Goal: Task Accomplishment & Management: Complete application form

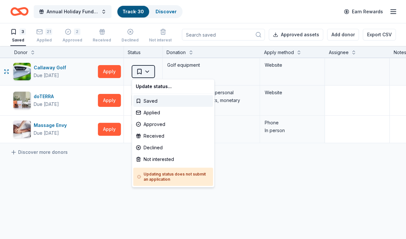
click at [147, 71] on html "Annual Holiday Fundraiser Track · 30 Discover Earn Rewards 3 Saved 21 Applied 2…" at bounding box center [203, 119] width 406 height 239
click at [147, 111] on div "Applied" at bounding box center [173, 113] width 80 height 12
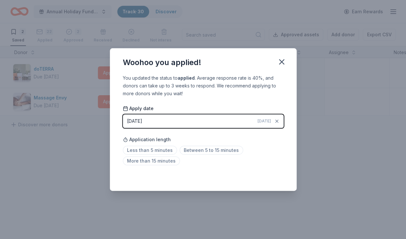
click at [200, 121] on button "08/25/2025 Today" at bounding box center [203, 121] width 161 height 14
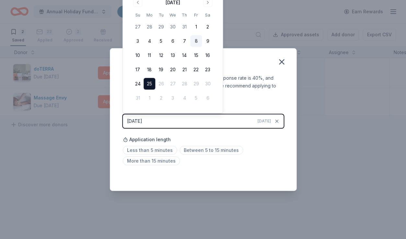
click at [197, 40] on button "8" at bounding box center [196, 41] width 12 height 12
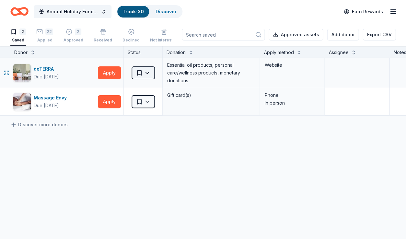
click at [150, 73] on html "Annual Holiday Fundraiser Track · 30 Discover Earn Rewards 2 Saved 22 Applied 2…" at bounding box center [203, 119] width 406 height 239
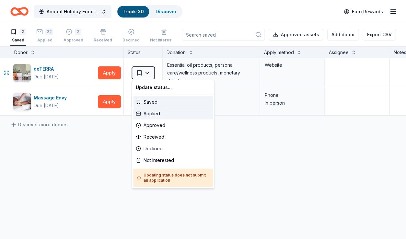
click at [152, 113] on div "Applied" at bounding box center [173, 114] width 80 height 12
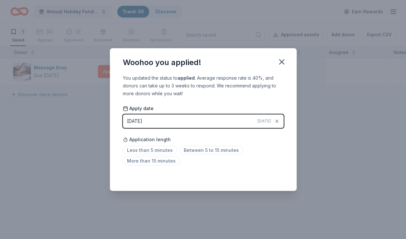
click at [200, 122] on button "08/25/2025 Today" at bounding box center [203, 121] width 161 height 14
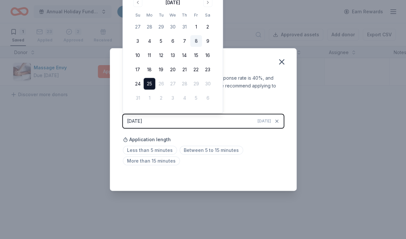
click at [195, 41] on button "8" at bounding box center [196, 41] width 12 height 12
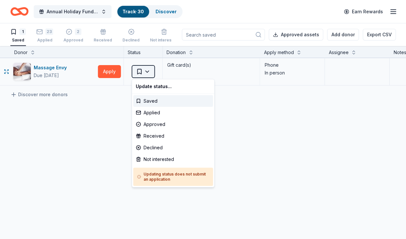
click at [148, 72] on html "Annual Holiday Fundraiser Track · 30 Discover Earn Rewards 1 Saved 23 Applied 2…" at bounding box center [203, 119] width 406 height 239
click at [144, 99] on div "Saved" at bounding box center [173, 101] width 80 height 12
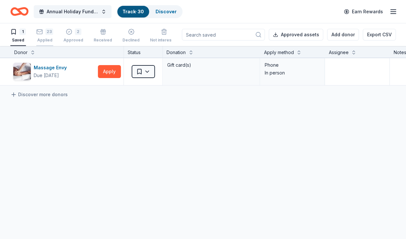
click at [48, 31] on div "23" at bounding box center [49, 32] width 8 height 6
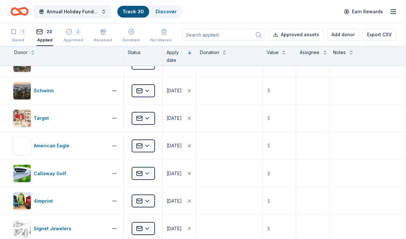
scroll to position [132, 0]
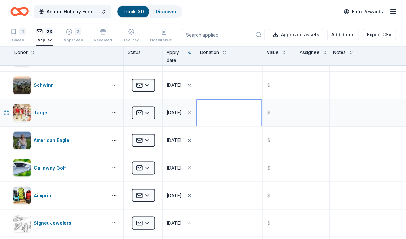
click at [200, 114] on textarea at bounding box center [229, 113] width 65 height 26
type textarea "5"
click at [200, 105] on textarea "eight card" at bounding box center [229, 113] width 65 height 26
type textarea "gift card"
click at [200, 113] on input "text" at bounding box center [279, 113] width 32 height 26
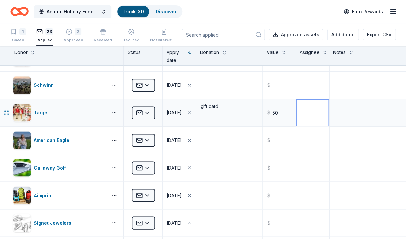
type input "50.00"
click at [200, 116] on textarea at bounding box center [312, 113] width 32 height 26
click at [200, 54] on button at bounding box center [324, 52] width 5 height 6
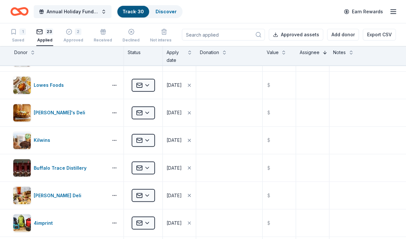
click at [200, 51] on button at bounding box center [324, 52] width 5 height 6
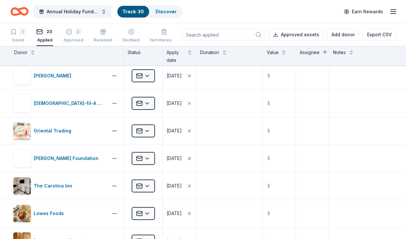
scroll to position [0, 0]
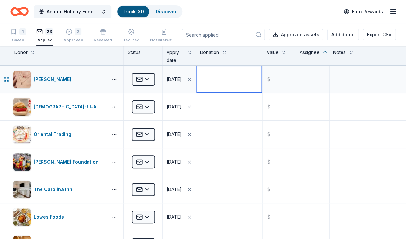
click at [200, 80] on textarea at bounding box center [229, 79] width 65 height 26
type textarea "earrings"
click at [200, 86] on input "text" at bounding box center [279, 79] width 32 height 26
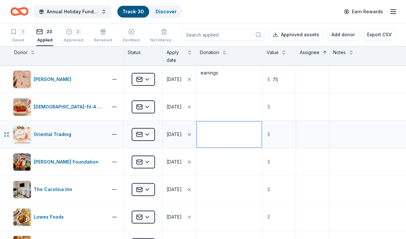
type input "75.00"
click at [200, 132] on textarea at bounding box center [229, 134] width 65 height 26
type textarea "e-gift card"
click at [200, 135] on input "text" at bounding box center [279, 134] width 32 height 26
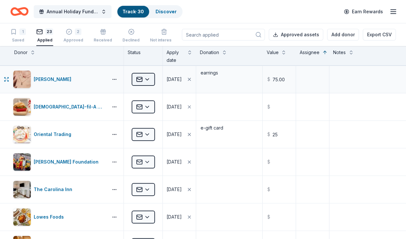
type input "25.00"
click at [147, 77] on html "Annual Holiday Fundraiser Track · 30 Discover Earn Rewards 1 Saved 23 Applied 2…" at bounding box center [203, 119] width 406 height 239
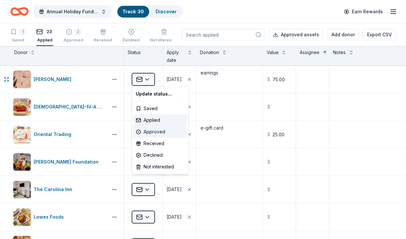
click at [153, 130] on div "Approved" at bounding box center [160, 132] width 54 height 12
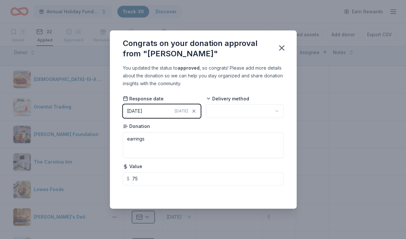
click at [200, 111] on html "Annual Holiday Fundraiser Track · 30 Discover Earn Rewards 1 Saved 22 Applied 3…" at bounding box center [203, 119] width 406 height 239
click at [200, 50] on icon "button" at bounding box center [281, 48] width 5 height 5
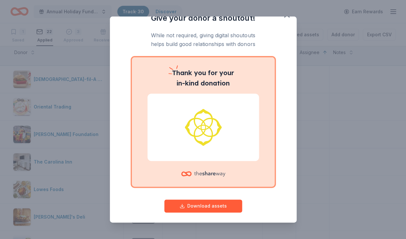
scroll to position [15, 0]
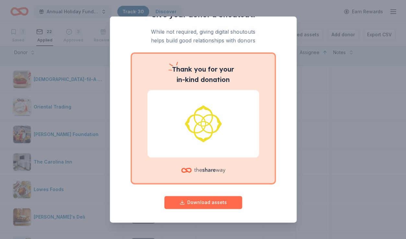
click at [200, 201] on button "Download assets" at bounding box center [203, 202] width 78 height 13
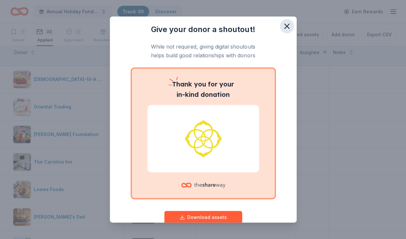
click at [200, 26] on icon "button" at bounding box center [286, 26] width 5 height 5
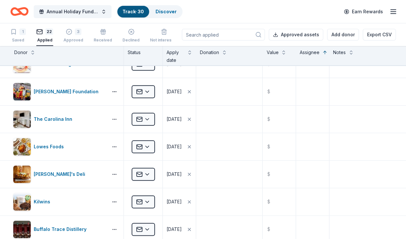
scroll to position [46, 0]
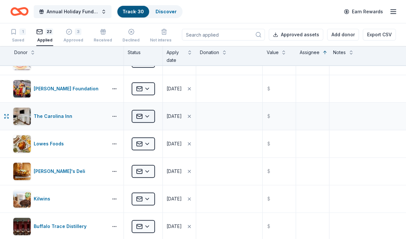
click at [147, 117] on html "Annual Holiday Fundraiser Track · 30 Discover Earn Rewards 1 Saved 22 Applied 3…" at bounding box center [203, 119] width 406 height 239
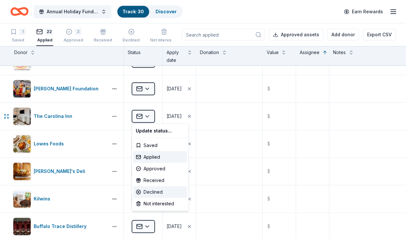
click at [149, 189] on div "Declined" at bounding box center [160, 192] width 54 height 12
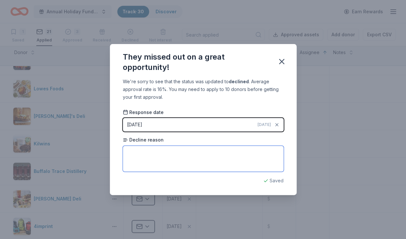
click at [162, 155] on textarea at bounding box center [203, 159] width 161 height 26
type textarea "Do not have any more donations this year"
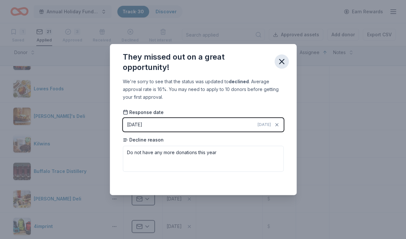
click at [200, 62] on icon "button" at bounding box center [281, 61] width 5 height 5
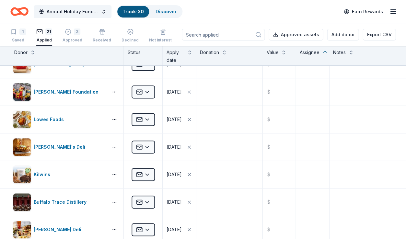
scroll to position [16, 0]
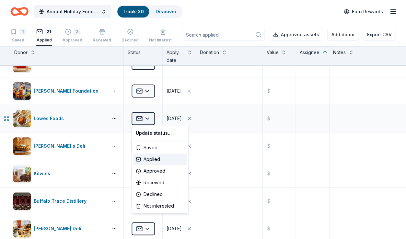
click at [149, 118] on html "Annual Holiday Fundraiser Track · 30 Discover Earn Rewards 1 Saved 21 Applied 3…" at bounding box center [203, 119] width 406 height 239
click at [157, 182] on div "Received" at bounding box center [160, 183] width 54 height 12
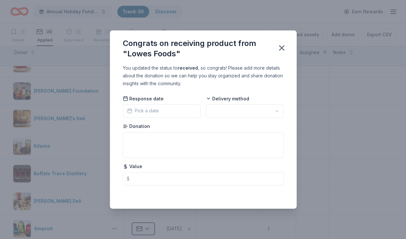
click at [182, 111] on button "Pick a date" at bounding box center [162, 111] width 78 height 14
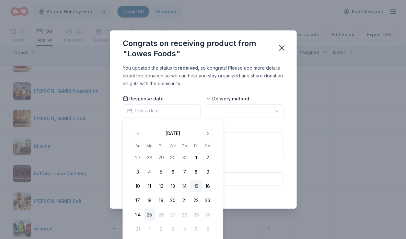
click at [196, 186] on button "15" at bounding box center [196, 186] width 12 height 12
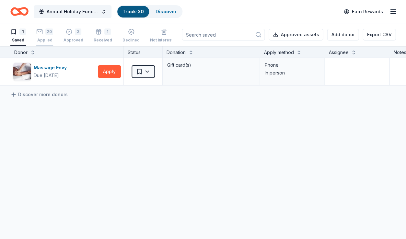
click at [52, 37] on div "20 Applied" at bounding box center [44, 36] width 17 height 14
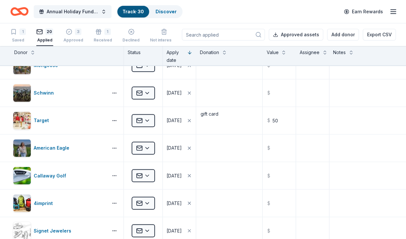
scroll to position [127, 0]
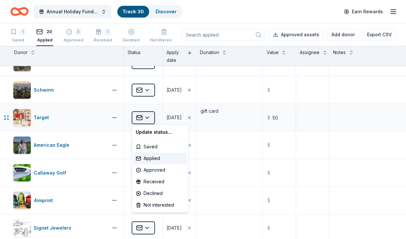
click at [148, 117] on html "Annual Holiday Fundraiser Track · 30 Discover Earn Rewards 1 Saved 20 Applied 3…" at bounding box center [203, 119] width 406 height 239
click at [156, 181] on div "Received" at bounding box center [160, 182] width 54 height 12
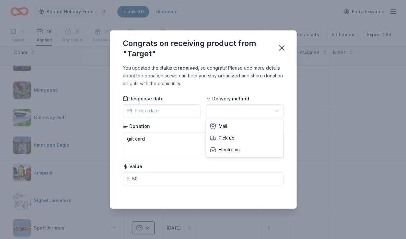
click at [200, 112] on html "Annual Holiday Fundraiser Track · 30 Discover Earn Rewards 1 Saved 19 Applied 3…" at bounding box center [203, 119] width 406 height 239
click at [200, 51] on icon "button" at bounding box center [281, 47] width 9 height 9
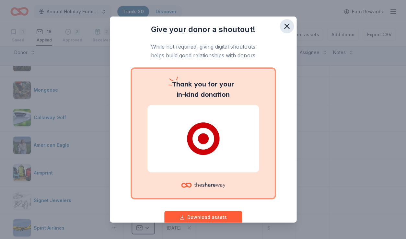
click at [200, 28] on icon "button" at bounding box center [286, 26] width 5 height 5
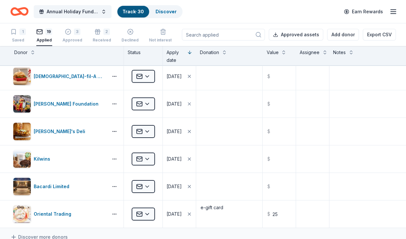
scroll to position [364, 0]
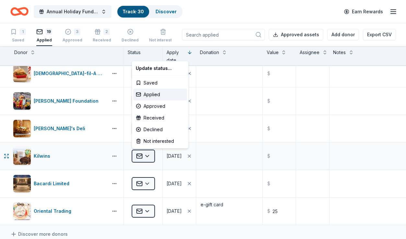
click at [148, 155] on html "Annual Holiday Fundraiser Track · 30 Discover Earn Rewards 1 Saved 19 Applied 3…" at bounding box center [203, 119] width 406 height 239
click at [150, 108] on div "Approved" at bounding box center [160, 106] width 54 height 12
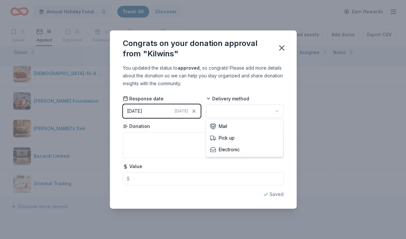
click at [200, 111] on html "Annual Holiday Fundraiser Track · 30 Discover Earn Rewards 1 Saved 18 Applied 4…" at bounding box center [203, 119] width 406 height 239
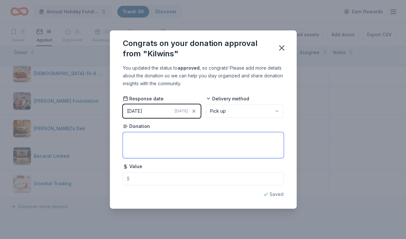
click at [200, 136] on textarea at bounding box center [203, 145] width 161 height 26
type textarea "gift card"
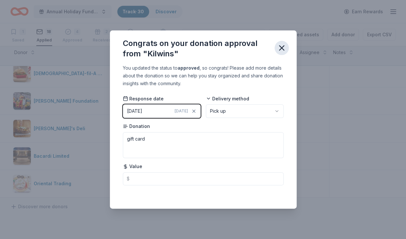
click at [200, 49] on icon "button" at bounding box center [281, 47] width 9 height 9
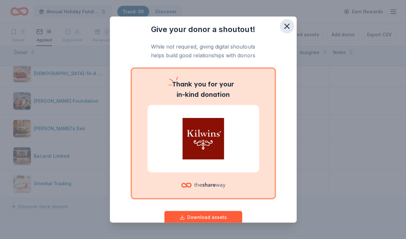
click at [200, 27] on icon "button" at bounding box center [286, 26] width 5 height 5
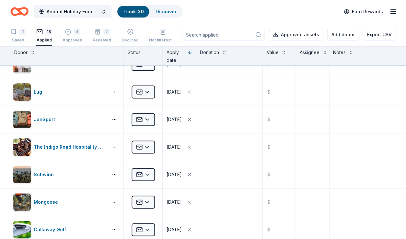
scroll to position [0, 0]
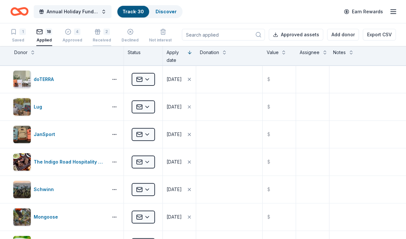
click at [103, 31] on div "2" at bounding box center [106, 28] width 6 height 6
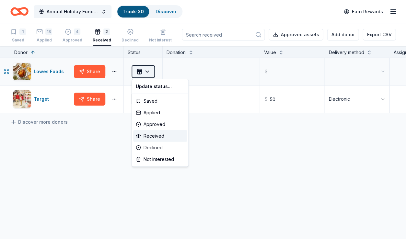
click at [147, 71] on html "Annual Holiday Fundraiser Track · 30 Discover Earn Rewards 1 Saved 18 Applied 4…" at bounding box center [203, 119] width 406 height 239
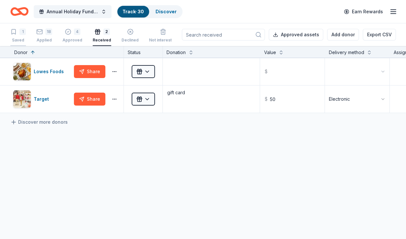
click at [23, 34] on div "1" at bounding box center [22, 32] width 6 height 6
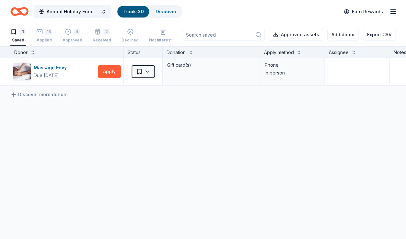
click at [23, 34] on div "1" at bounding box center [22, 32] width 6 height 6
click at [44, 32] on div "18" at bounding box center [44, 32] width 16 height 6
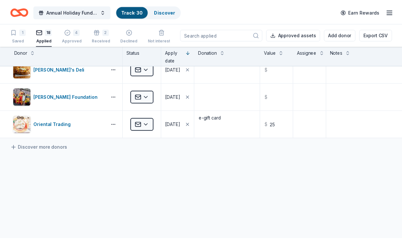
scroll to position [421, 0]
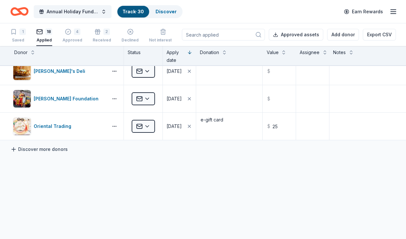
click at [35, 148] on link "Discover more donors" at bounding box center [38, 149] width 57 height 8
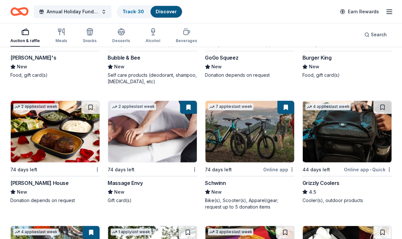
scroll to position [4692, 0]
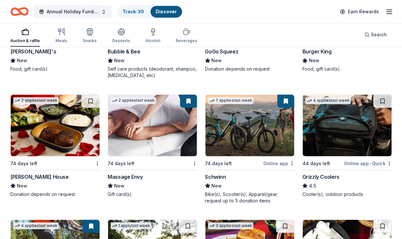
click at [55, 173] on div "Ruth's Chris Steak House" at bounding box center [39, 177] width 58 height 8
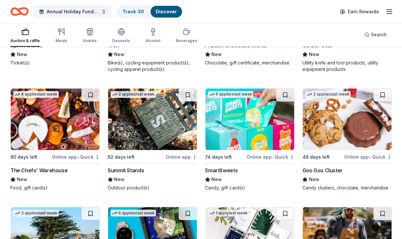
scroll to position [5574, 0]
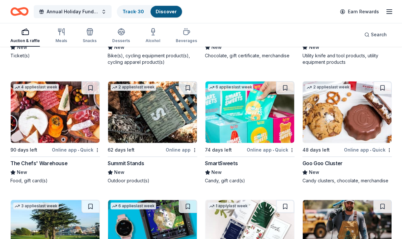
click at [53, 111] on img at bounding box center [55, 112] width 89 height 62
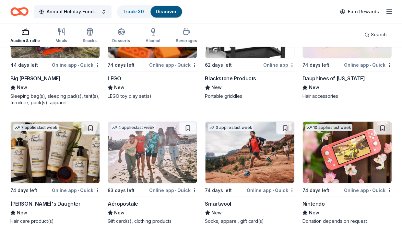
scroll to position [6148, 0]
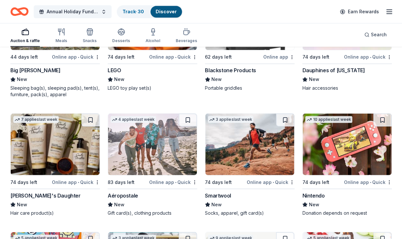
click at [200, 191] on div "Nintendo" at bounding box center [313, 195] width 22 height 8
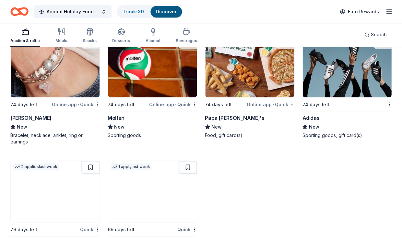
scroll to position [6603, 0]
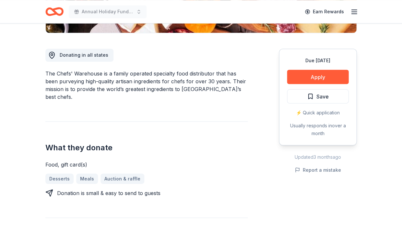
scroll to position [166, 0]
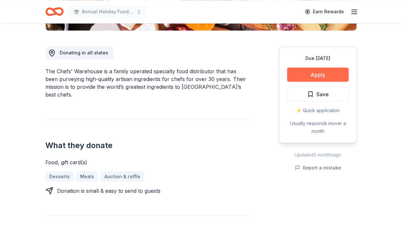
click at [331, 74] on button "Apply" at bounding box center [318, 74] width 62 height 14
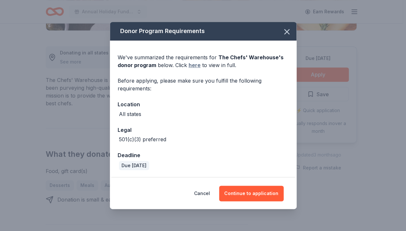
click at [193, 66] on link "here" at bounding box center [195, 65] width 12 height 8
click at [287, 34] on icon "button" at bounding box center [286, 31] width 9 height 9
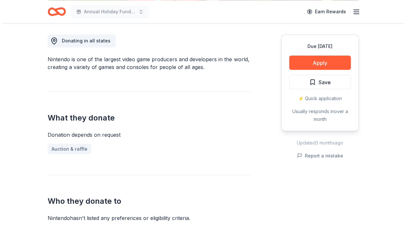
scroll to position [179, 0]
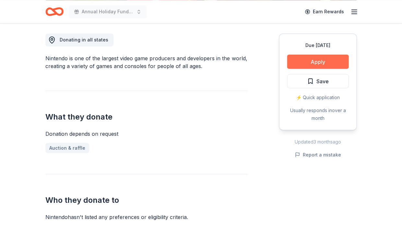
click at [302, 61] on button "Apply" at bounding box center [318, 61] width 62 height 14
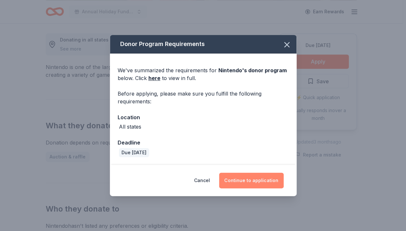
click at [255, 181] on button "Continue to application" at bounding box center [251, 181] width 64 height 16
